Goal: Task Accomplishment & Management: Use online tool/utility

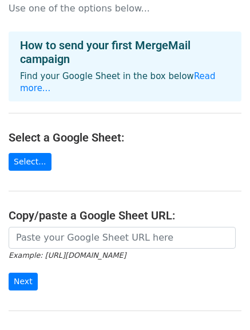
scroll to position [26, 0]
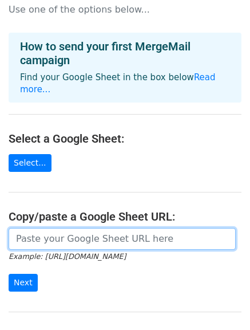
click at [68, 230] on input "url" at bounding box center [122, 239] width 227 height 22
paste input "[URL][DOMAIN_NAME]"
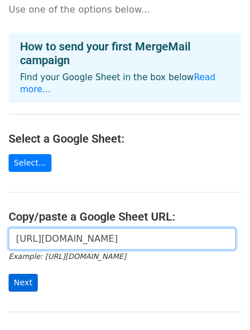
type input "[URL][DOMAIN_NAME]"
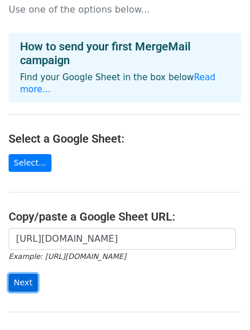
click at [13, 274] on input "Next" at bounding box center [23, 283] width 29 height 18
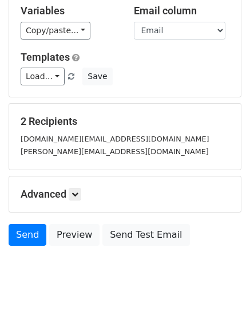
scroll to position [127, 0]
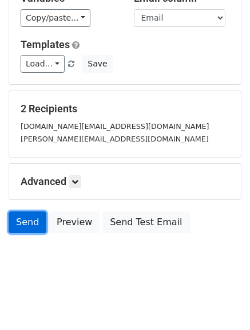
click at [35, 216] on link "Send" at bounding box center [28, 222] width 38 height 22
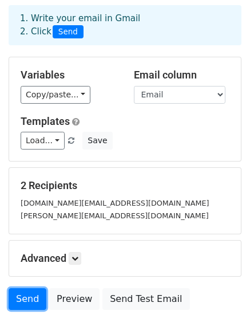
scroll to position [0, 0]
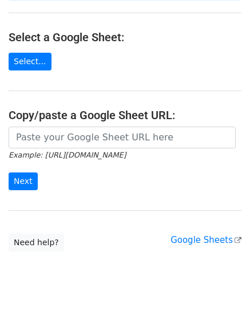
scroll to position [129, 0]
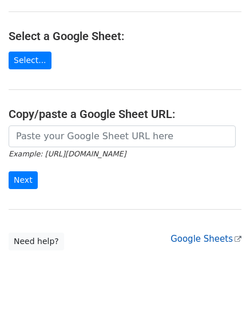
click at [218, 234] on link "Google Sheets" at bounding box center [206, 239] width 71 height 10
